Goal: Navigation & Orientation: Find specific page/section

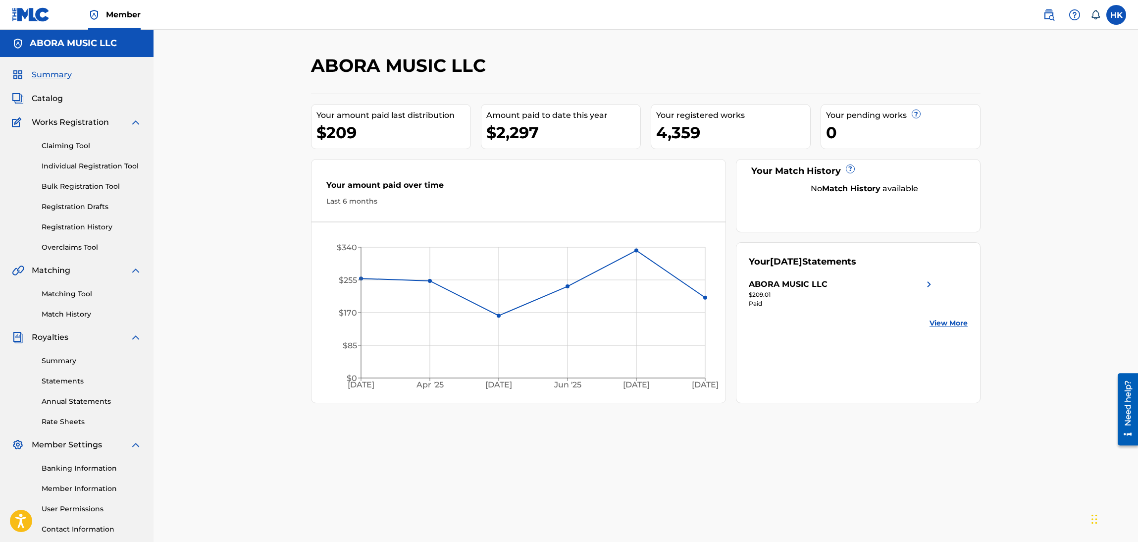
click at [78, 147] on link "Claiming Tool" at bounding box center [92, 146] width 100 height 10
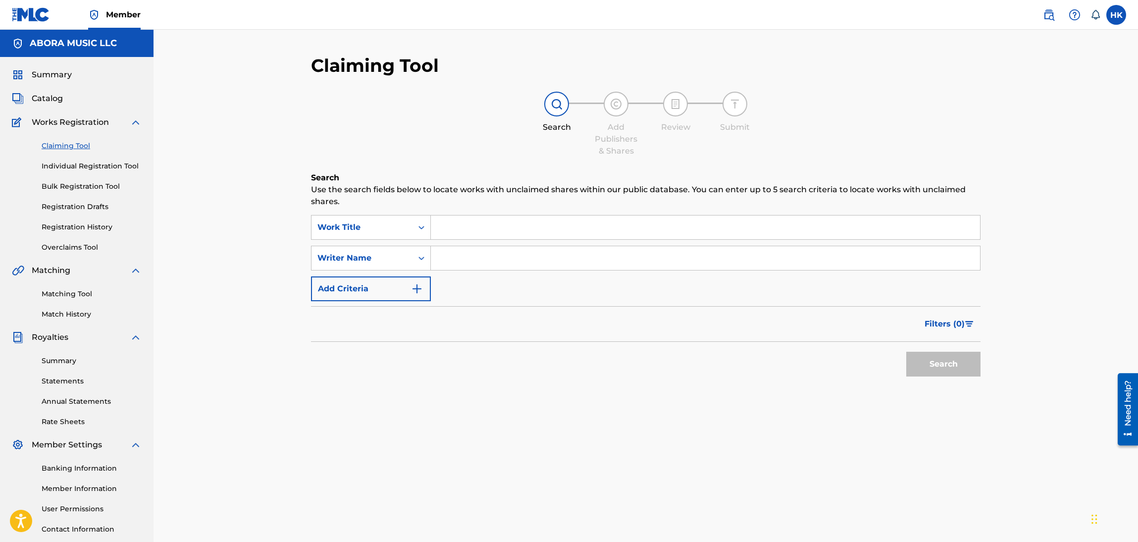
click at [81, 245] on link "Overclaims Tool" at bounding box center [92, 247] width 100 height 10
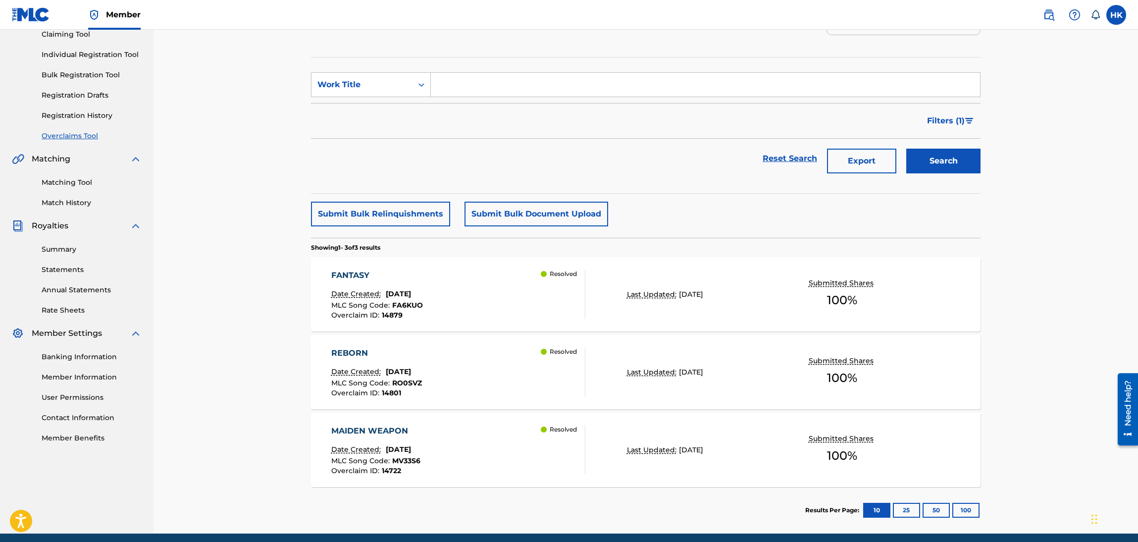
scroll to position [76, 0]
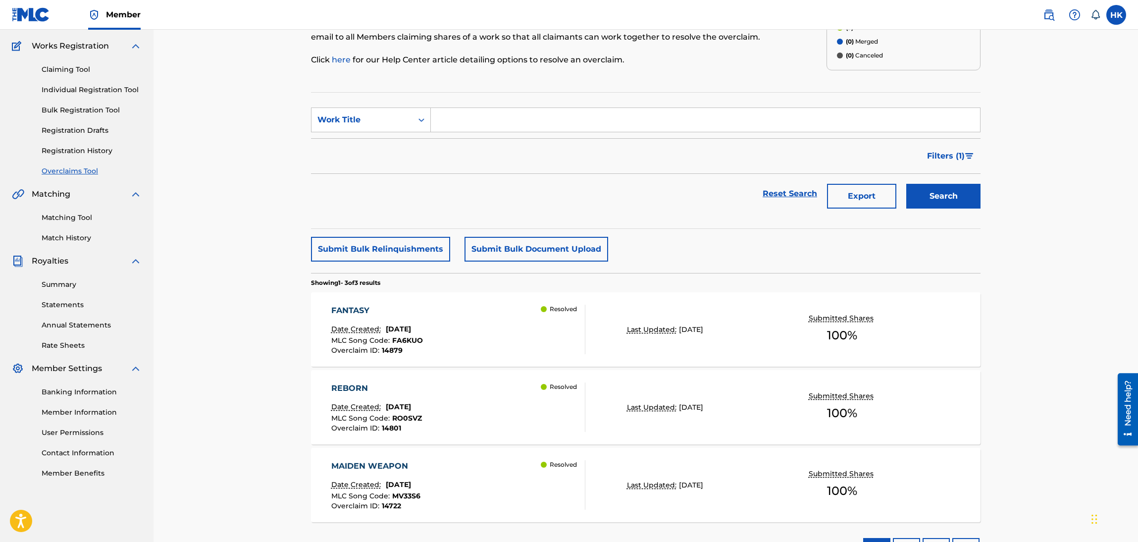
click at [77, 149] on link "Registration History" at bounding box center [92, 151] width 100 height 10
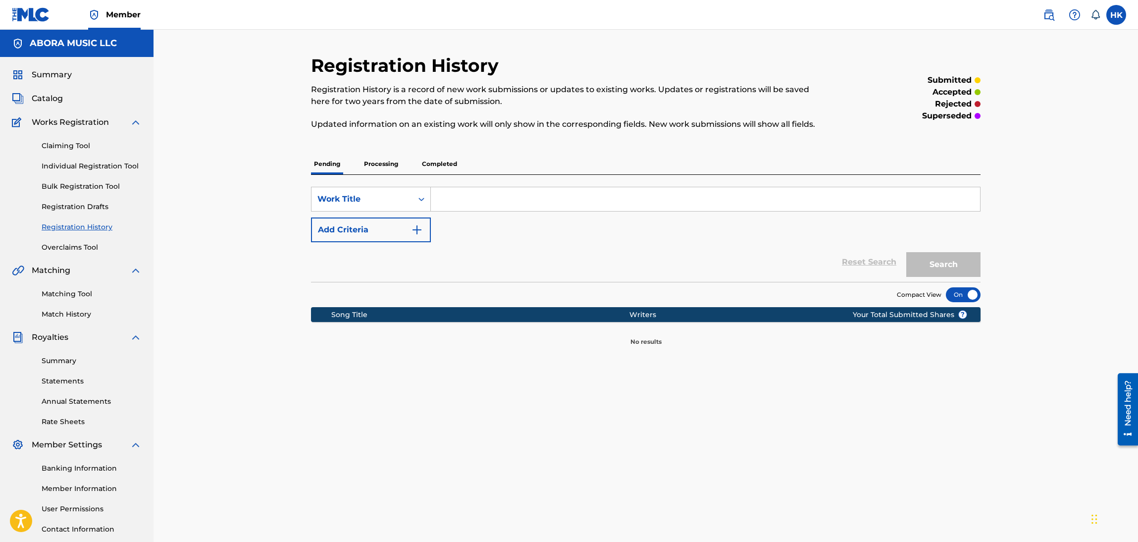
click at [102, 190] on link "Bulk Registration Tool" at bounding box center [92, 186] width 100 height 10
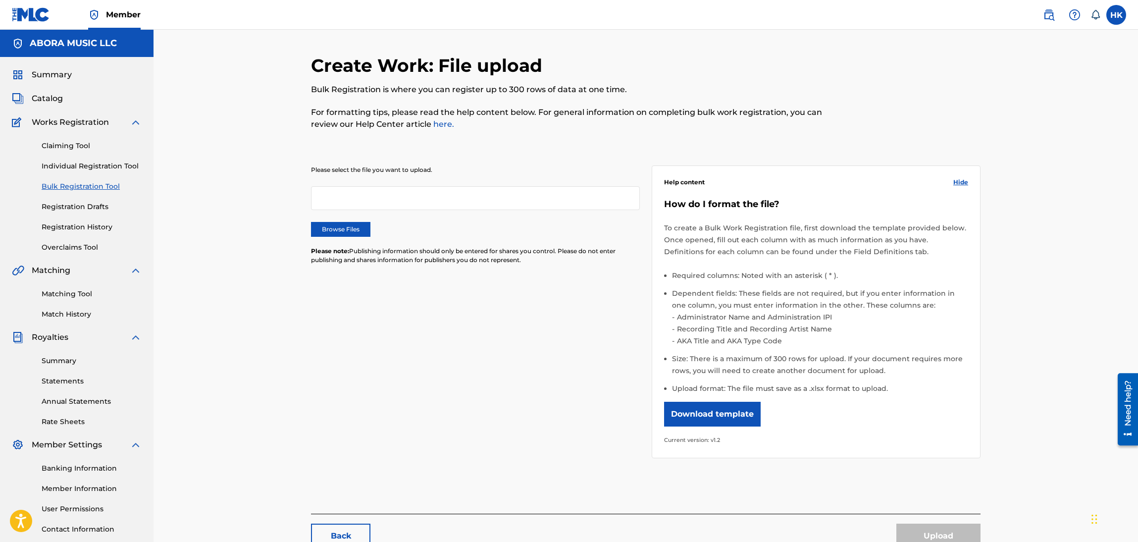
click at [78, 292] on link "Matching Tool" at bounding box center [92, 294] width 100 height 10
